Goal: Task Accomplishment & Management: Complete application form

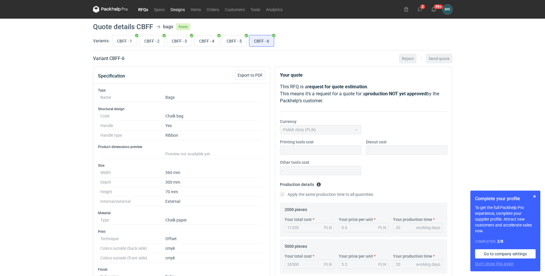
click at [176, 13] on link "Designs" at bounding box center [178, 9] width 20 height 7
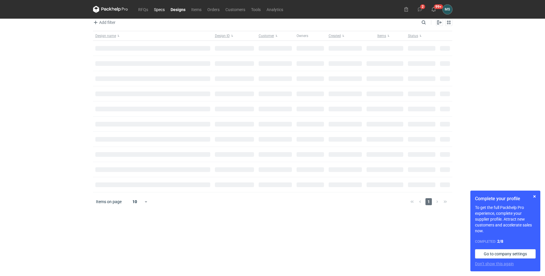
click at [163, 13] on link "Specs" at bounding box center [159, 9] width 17 height 7
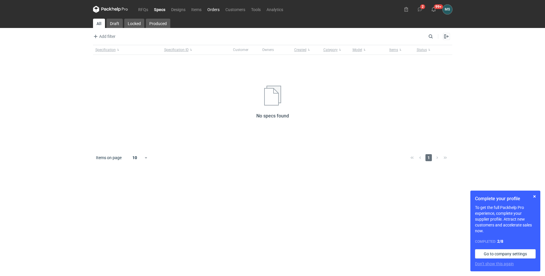
click at [209, 12] on link "Orders" at bounding box center [213, 9] width 18 height 7
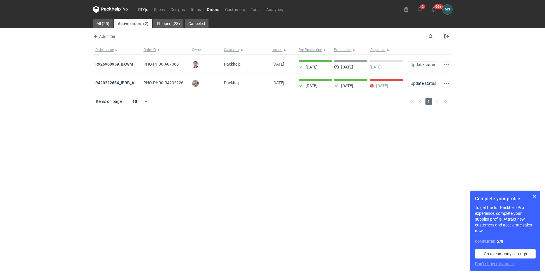
click at [146, 9] on link "RFQs" at bounding box center [143, 9] width 16 height 7
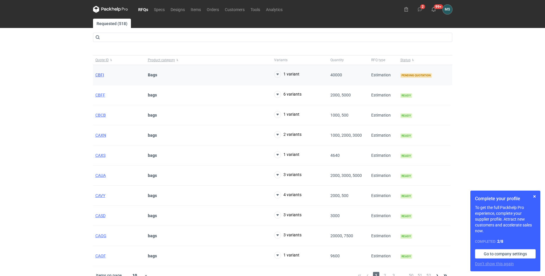
click at [101, 76] on span "CBFI" at bounding box center [99, 75] width 9 height 5
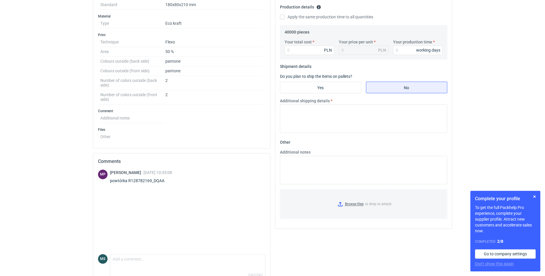
scroll to position [194, 0]
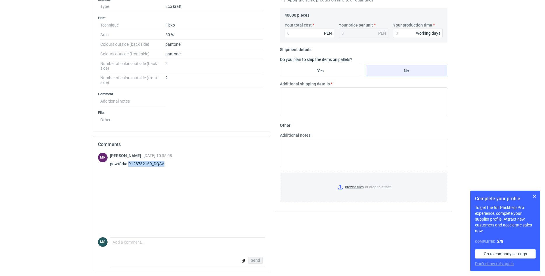
drag, startPoint x: 166, startPoint y: 163, endPoint x: 127, endPoint y: 163, distance: 39.0
click at [127, 163] on div "powtórka R128782169_DQAA" at bounding box center [141, 164] width 62 height 6
copy div "R128782169_DQAA"
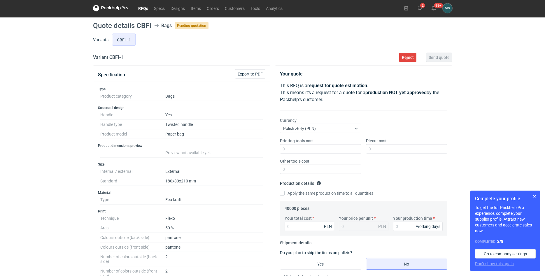
scroll to position [0, 0]
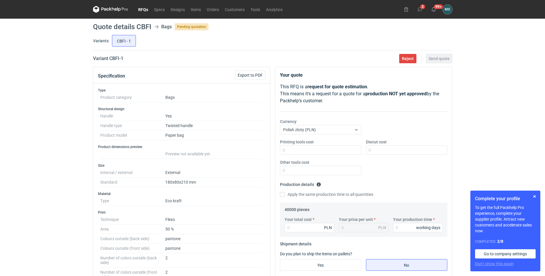
click at [193, 13] on nav "RFQs Specs Designs Items Orders Customers Tools Analytics" at bounding box center [189, 9] width 192 height 19
click at [195, 13] on link "Items" at bounding box center [196, 9] width 16 height 7
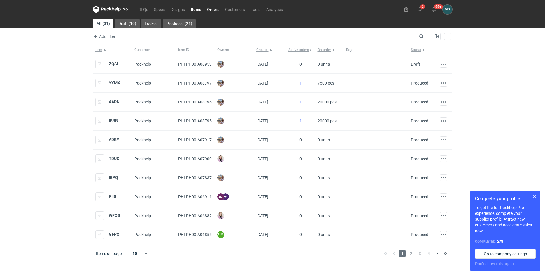
click at [212, 13] on link "Orders" at bounding box center [213, 9] width 18 height 7
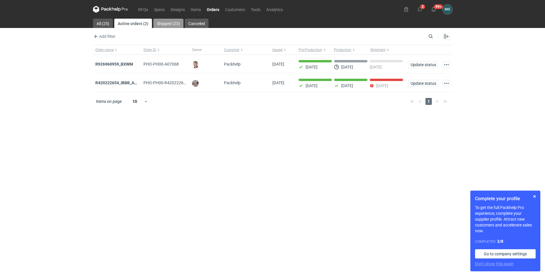
click at [178, 21] on link "Shipped (23)" at bounding box center [168, 23] width 30 height 9
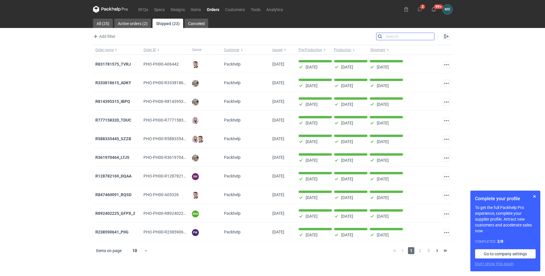
click at [428, 38] on input "Search" at bounding box center [405, 36] width 58 height 7
click at [432, 38] on input "Search" at bounding box center [405, 36] width 58 height 7
paste input "R128782169_DQAA"
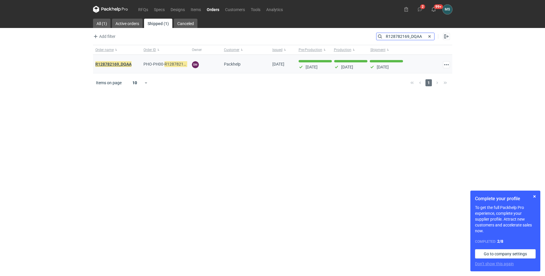
type input "R128782169_DQAA"
click at [120, 66] on em "R128782169_DQAA" at bounding box center [113, 64] width 36 height 6
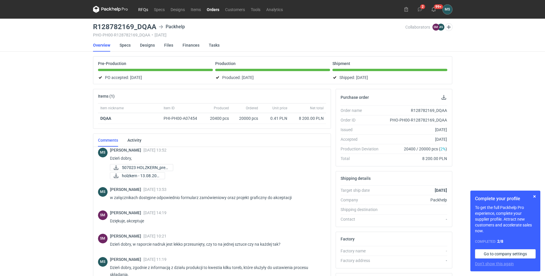
click at [146, 10] on link "RFQs" at bounding box center [143, 9] width 16 height 7
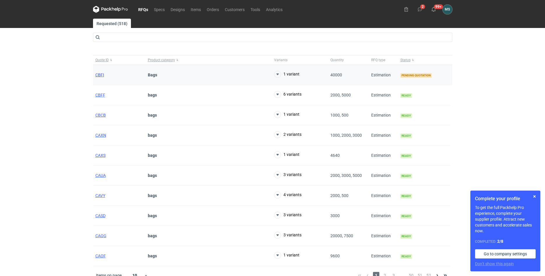
click at [98, 74] on span "CBFI" at bounding box center [99, 75] width 9 height 5
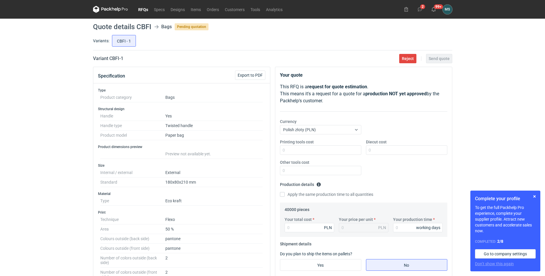
scroll to position [89, 0]
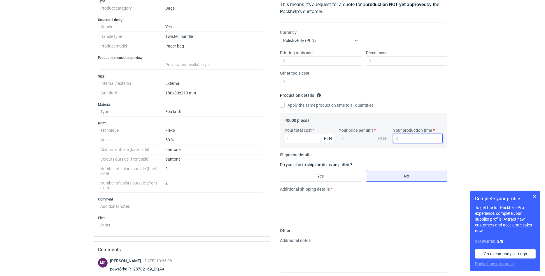
click at [397, 141] on input "Your production time" at bounding box center [418, 138] width 50 height 9
type input "20"
drag, startPoint x: 403, startPoint y: 137, endPoint x: 368, endPoint y: 139, distance: 34.8
click at [393, 139] on input "20" at bounding box center [418, 138] width 50 height 9
type input "3"
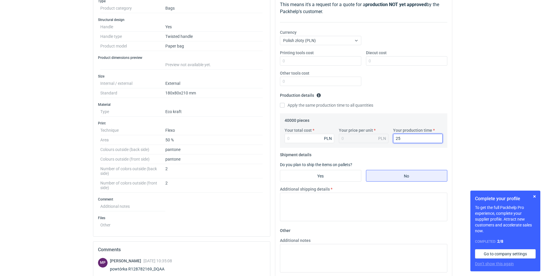
type input "25"
click at [308, 143] on div "Your total cost PLN Your price per unit PLN Your production time 25 working days" at bounding box center [363, 137] width 163 height 20
click at [307, 141] on input "Your total cost" at bounding box center [309, 138] width 50 height 9
type input "14000"
type input "0.35"
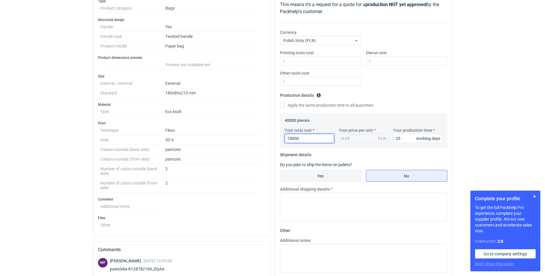
type input "14000"
click at [348, 179] on input "Yes" at bounding box center [320, 175] width 81 height 11
radio input "true"
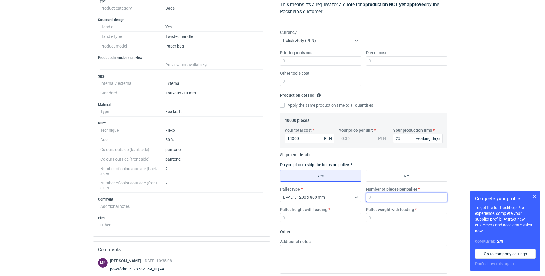
click at [375, 196] on input "Number of pieces per pallet" at bounding box center [406, 197] width 81 height 9
type input "11200"
type input "200"
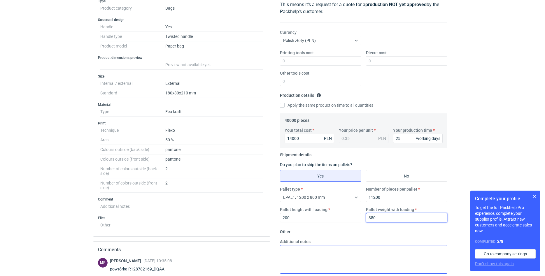
type input "350"
click at [374, 250] on textarea "Additional notes" at bounding box center [363, 259] width 167 height 29
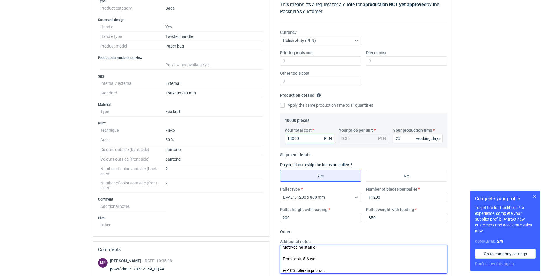
type textarea "Matryca na stanie Termin: ok. 5-6 tyg. +/-10% tolerancja prod."
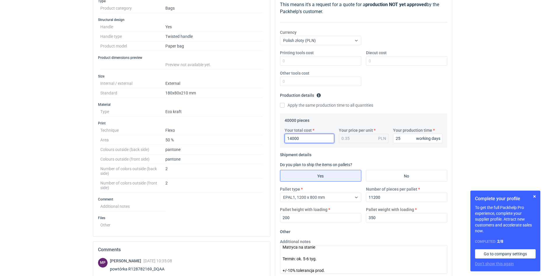
drag, startPoint x: 304, startPoint y: 137, endPoint x: 262, endPoint y: 140, distance: 42.0
click at [284, 140] on input "14000" at bounding box center [309, 138] width 50 height 9
type input "1320"
type input "13200"
type input "0.33"
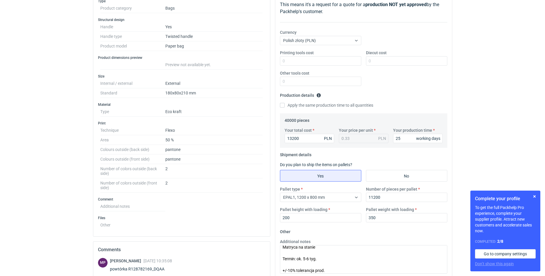
click at [481, 149] on div "RFQs Specs Designs Items Orders Customers Tools Analytics 2 99+ [PERSON_NAME] […" at bounding box center [272, 49] width 545 height 276
click at [307, 139] on input "13200" at bounding box center [309, 138] width 50 height 9
click at [296, 138] on input "13200" at bounding box center [309, 138] width 50 height 9
click at [293, 138] on input "13200" at bounding box center [309, 138] width 50 height 9
type input "13600"
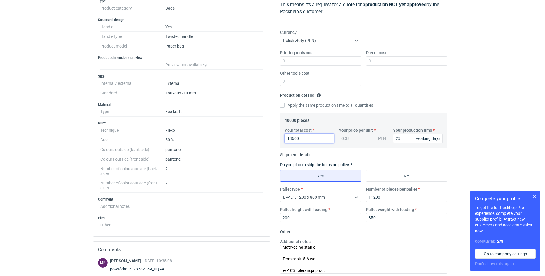
type input "0.34"
type input "13600"
click at [491, 97] on div "RFQs Specs Designs Items Orders Customers Tools Analytics 2 99+ [PERSON_NAME] […" at bounding box center [272, 49] width 545 height 276
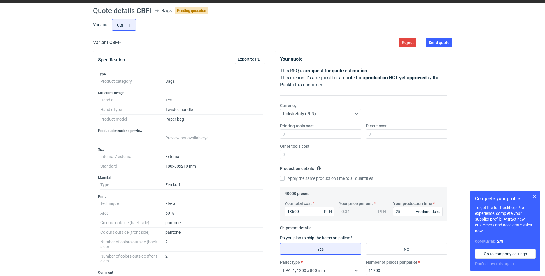
scroll to position [0, 0]
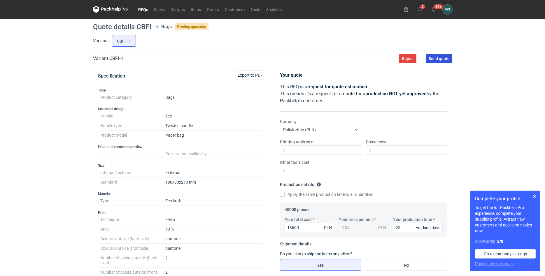
click at [448, 61] on span "Send quote" at bounding box center [438, 59] width 21 height 4
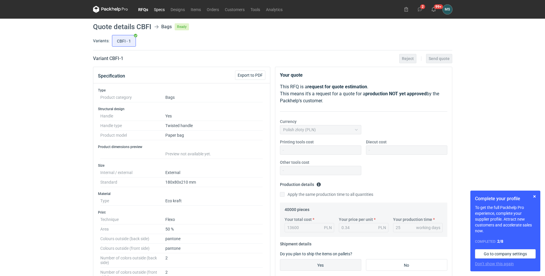
click at [166, 11] on link "Specs" at bounding box center [159, 9] width 17 height 7
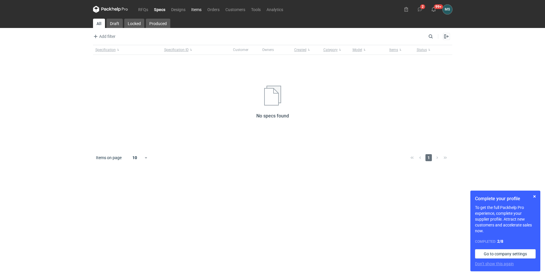
click at [203, 9] on link "Items" at bounding box center [196, 9] width 16 height 7
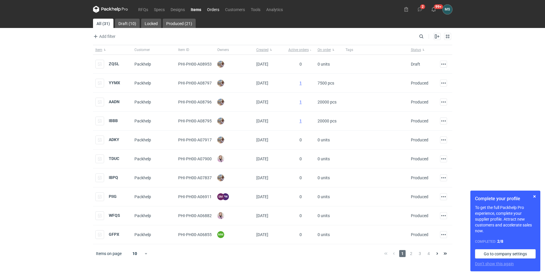
click at [208, 8] on link "Orders" at bounding box center [213, 9] width 18 height 7
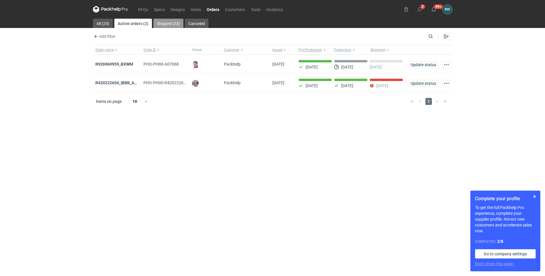
click at [163, 23] on link "Shipped (23)" at bounding box center [168, 23] width 30 height 9
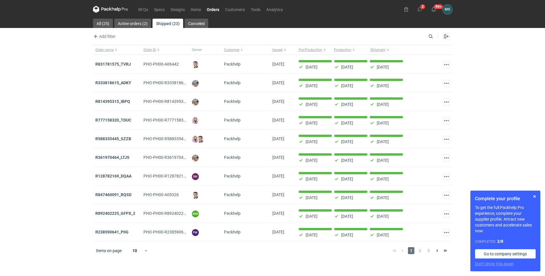
click at [426, 38] on div "Add filter Owner first name Owner last name Issued Customer" at bounding box center [260, 36] width 334 height 7
click at [428, 37] on input "Search" at bounding box center [405, 36] width 58 height 7
paste input "R128782169_DQAA"
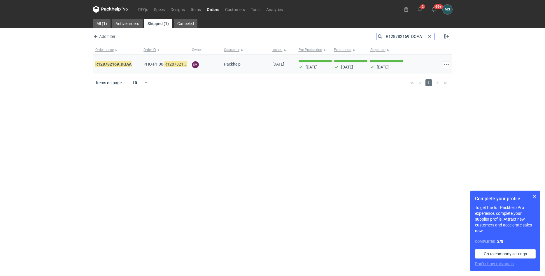
type input "R128782169_DQAA"
click at [122, 64] on em "R128782169_DQAA" at bounding box center [113, 64] width 36 height 6
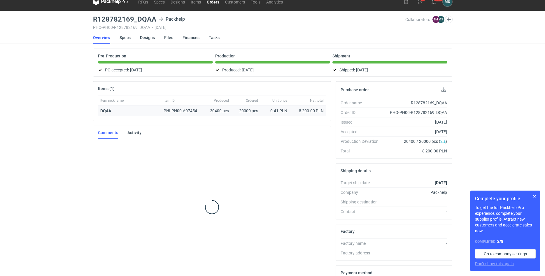
scroll to position [27, 0]
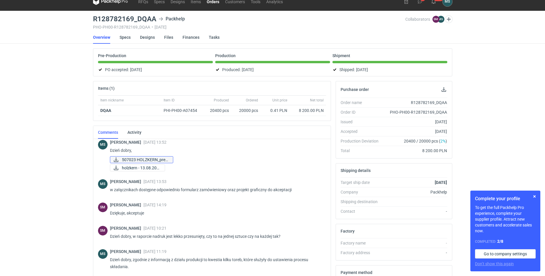
click at [133, 159] on span "507023 HOLZKERN_prev..." at bounding box center [145, 159] width 46 height 6
